Goal: Task Accomplishment & Management: Complete application form

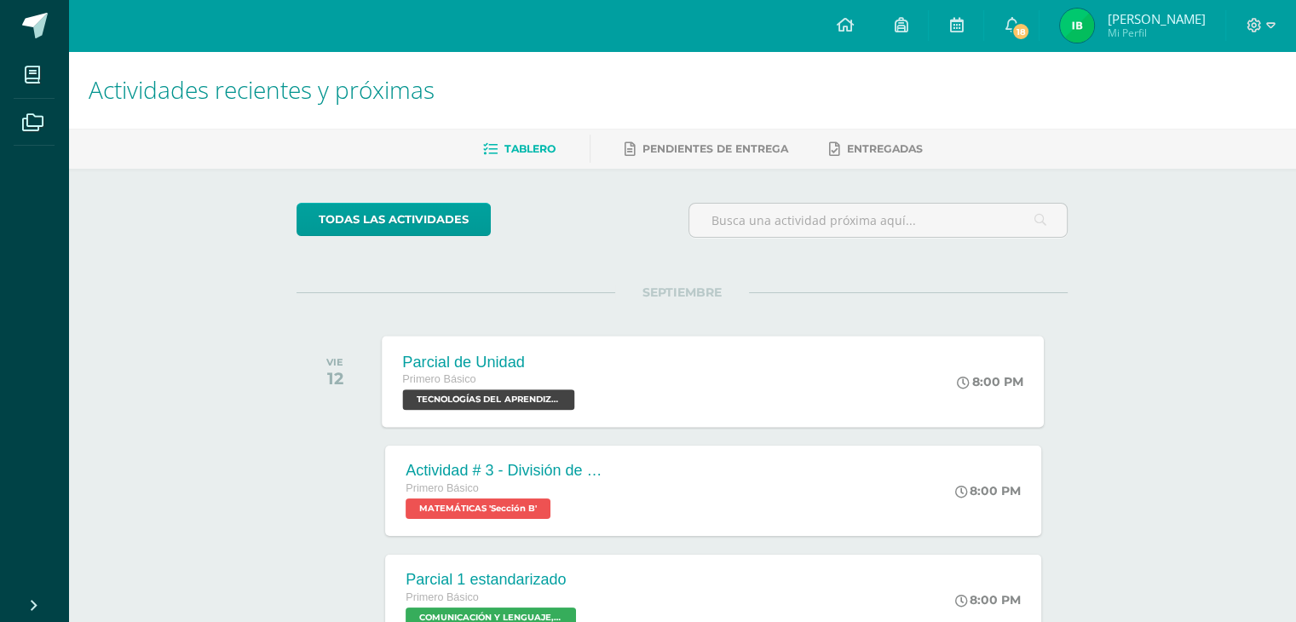
click at [668, 380] on div "Parcial de Unidad Primero Básico TECNOLOGÍAS DEL APRENDIZAJE Y LA COMUNICACIÓN …" at bounding box center [714, 381] width 662 height 91
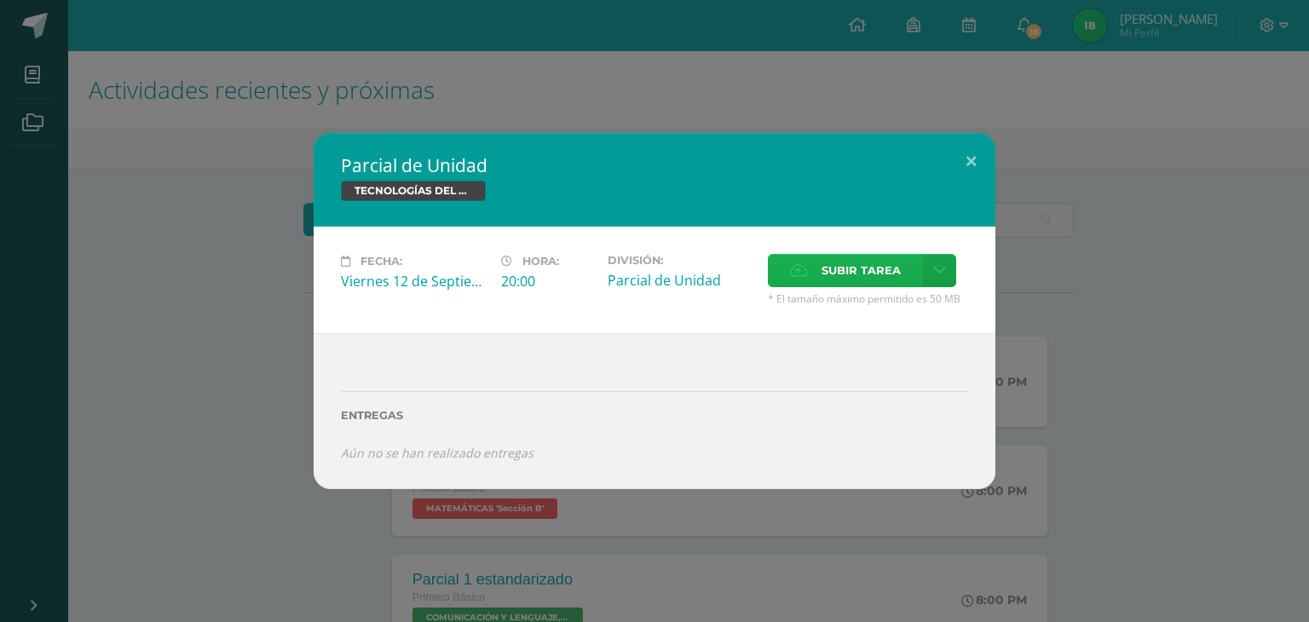
click at [844, 255] on span "Subir tarea" at bounding box center [860, 271] width 79 height 32
click at [0, 0] on input "Subir tarea" at bounding box center [0, 0] width 0 height 0
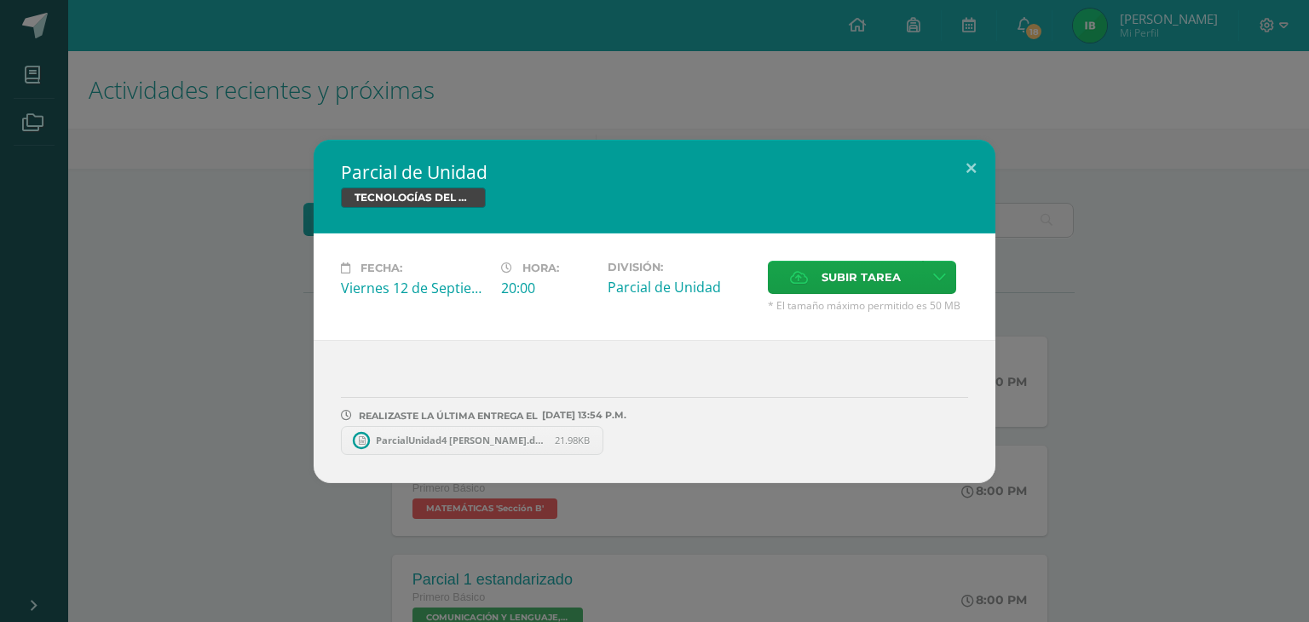
click at [487, 436] on span "ParcialUnidad4 [PERSON_NAME].docx" at bounding box center [460, 440] width 187 height 13
click at [978, 160] on button at bounding box center [971, 169] width 49 height 58
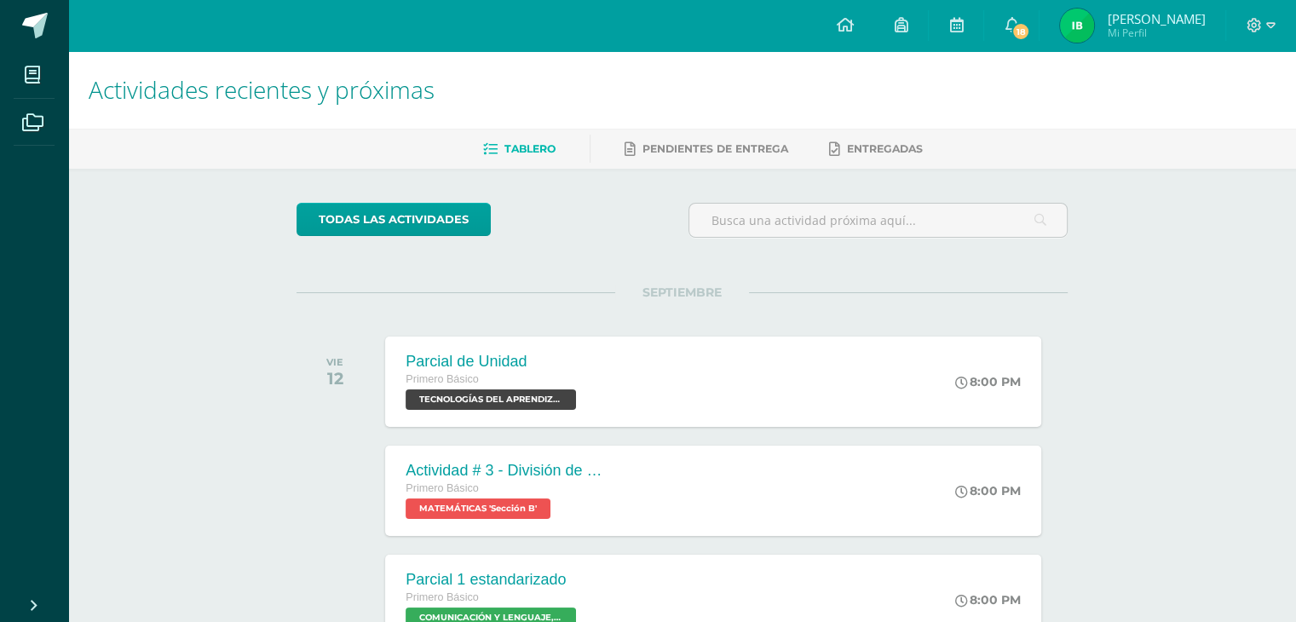
click at [1111, 26] on span "[PERSON_NAME] Mi Perfil" at bounding box center [1133, 26] width 152 height 34
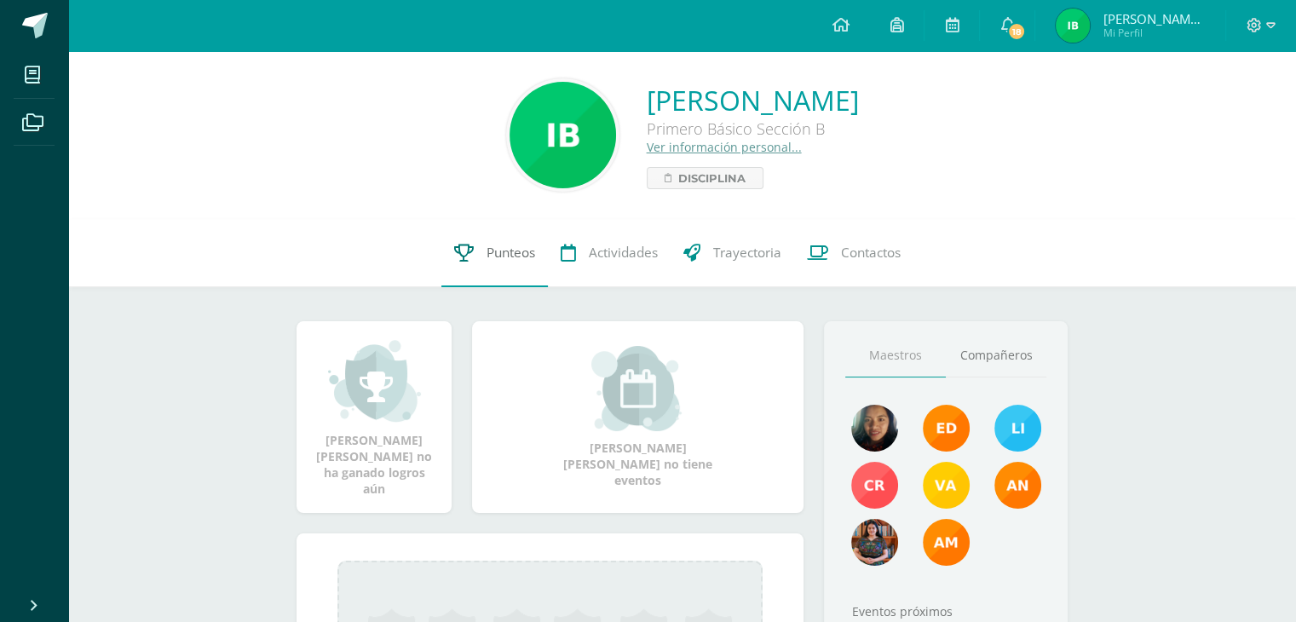
click at [493, 240] on link "Punteos" at bounding box center [494, 253] width 107 height 68
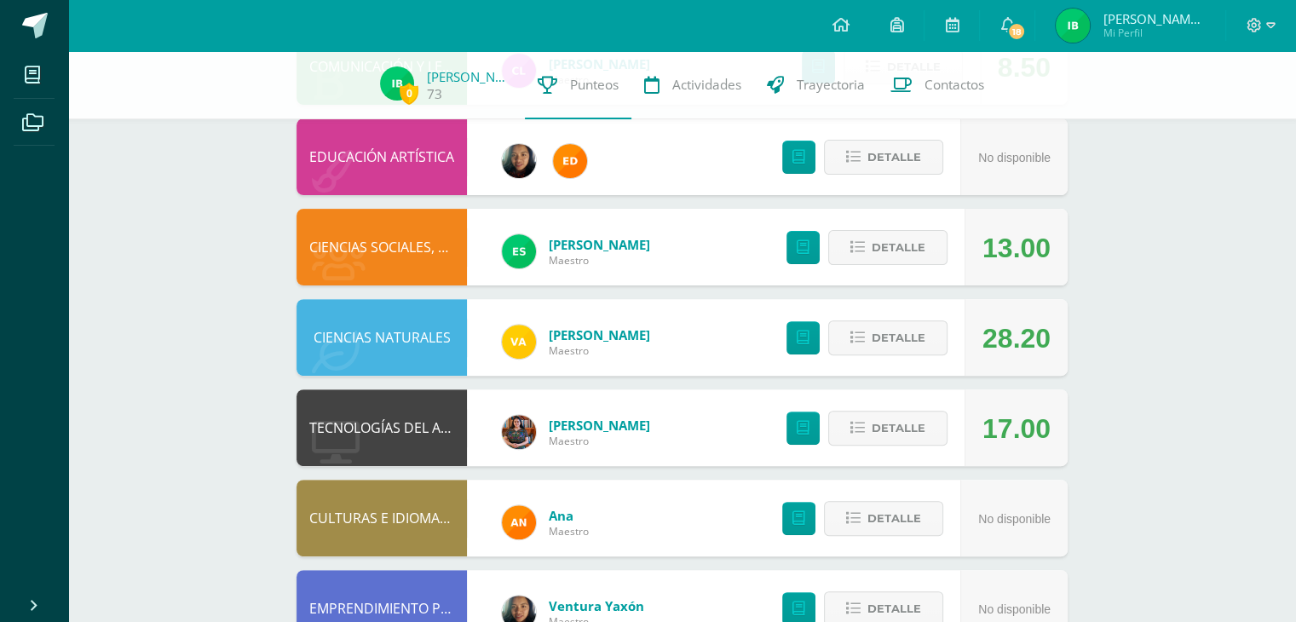
scroll to position [579, 0]
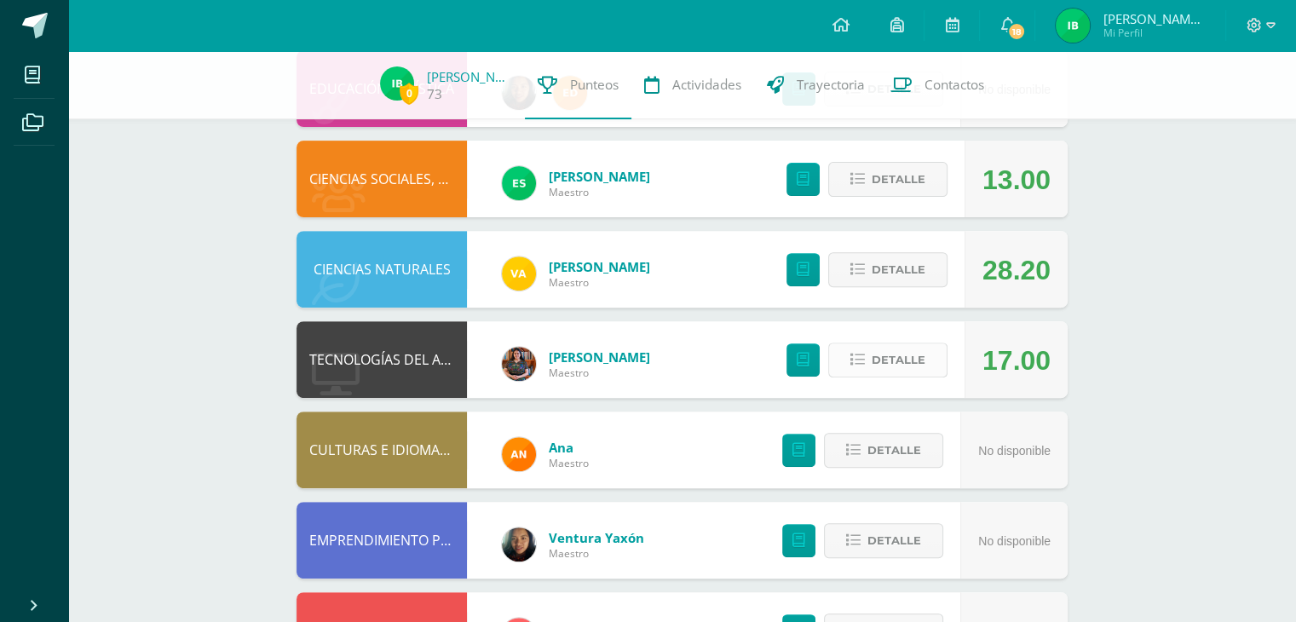
click at [867, 374] on button "Detalle" at bounding box center [887, 360] width 119 height 35
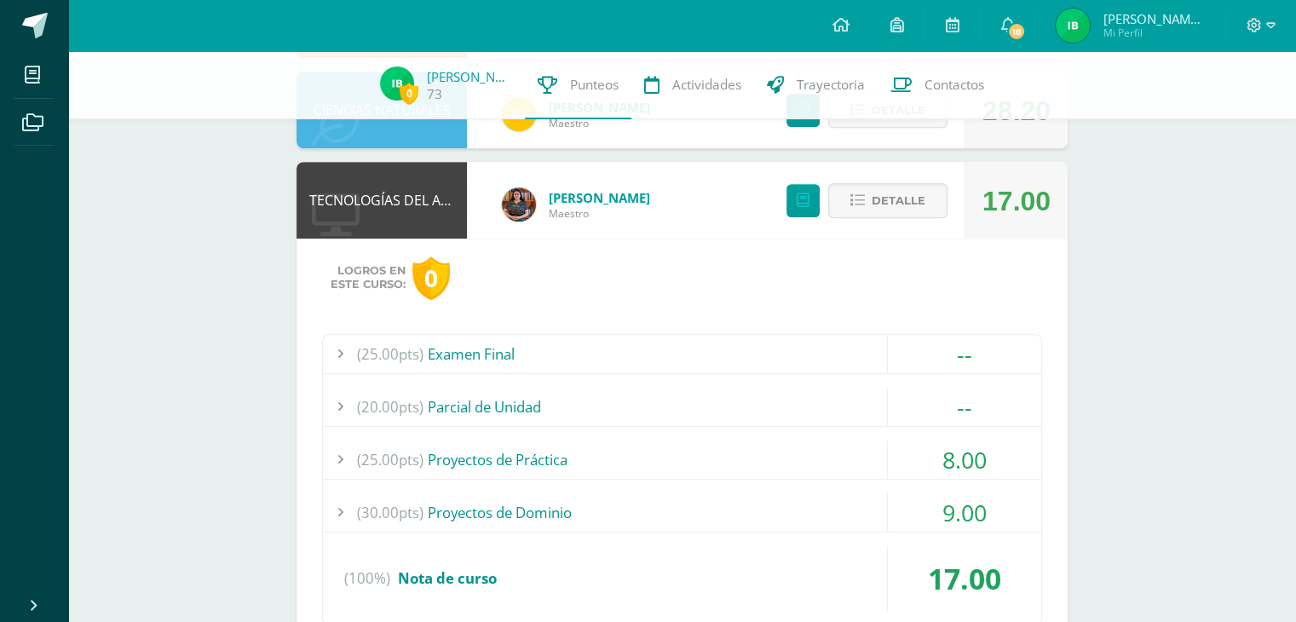
scroll to position [760, 0]
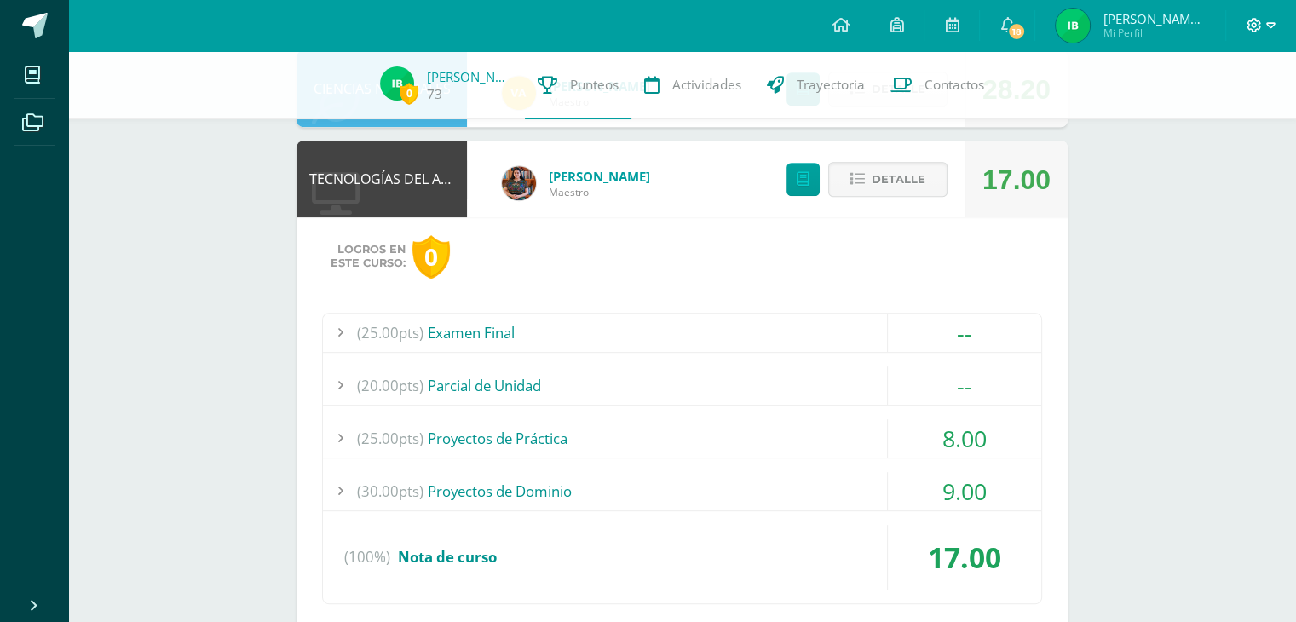
click at [1273, 20] on icon at bounding box center [1270, 25] width 9 height 15
click at [1213, 112] on span "Cerrar sesión" at bounding box center [1216, 116] width 77 height 16
